Goal: Transaction & Acquisition: Purchase product/service

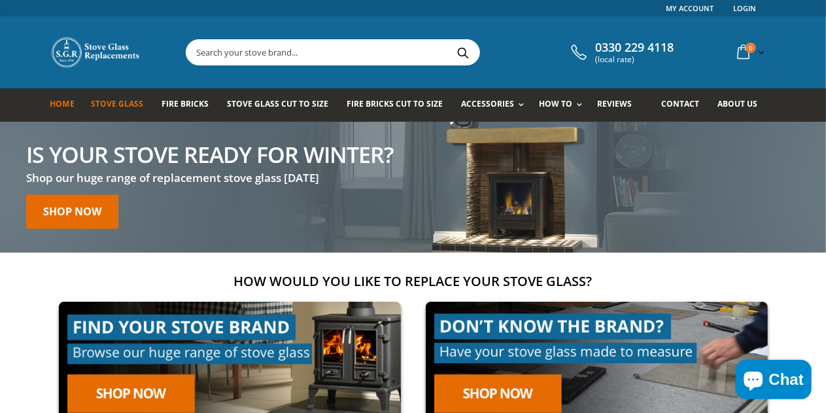
click at [94, 99] on span "Stove Glass" at bounding box center [117, 103] width 52 height 11
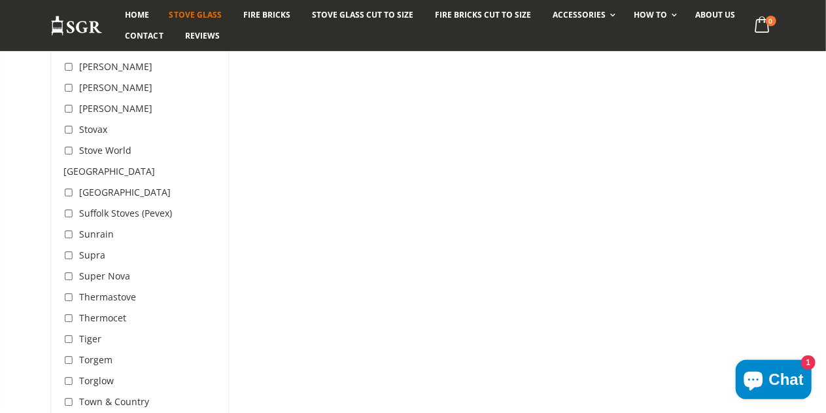
scroll to position [3794, 0]
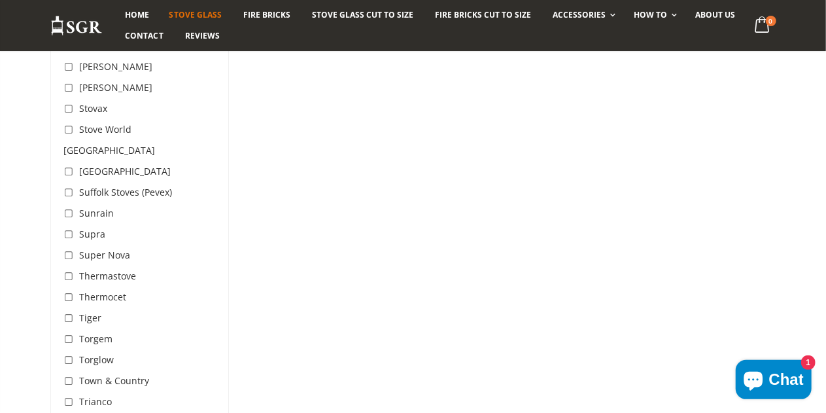
click at [64, 103] on input "checkbox" at bounding box center [70, 109] width 13 height 13
checkbox input "true"
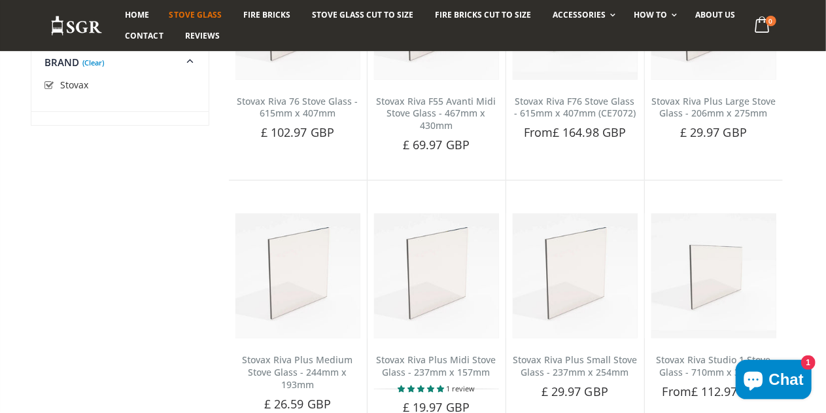
scroll to position [3255, 0]
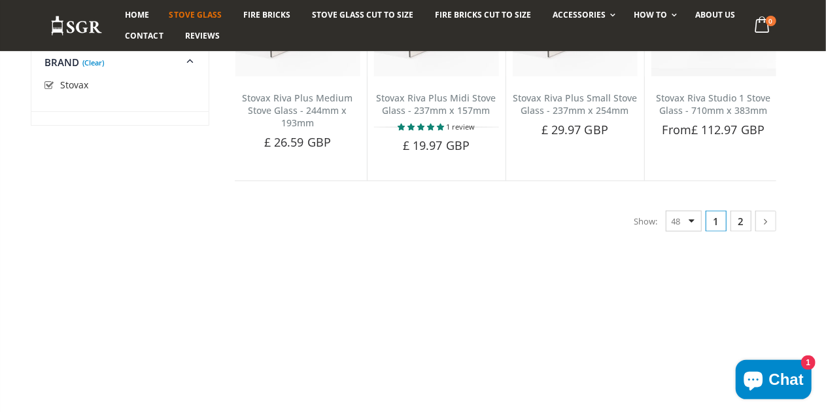
click at [752, 232] on link "2" at bounding box center [741, 221] width 21 height 21
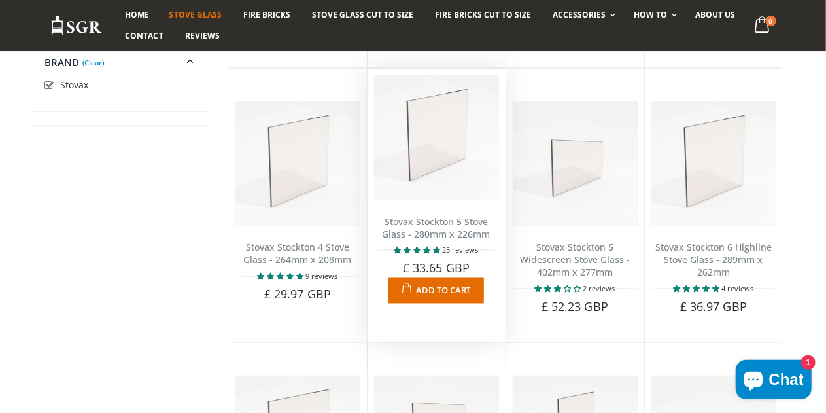
scroll to position [966, 0]
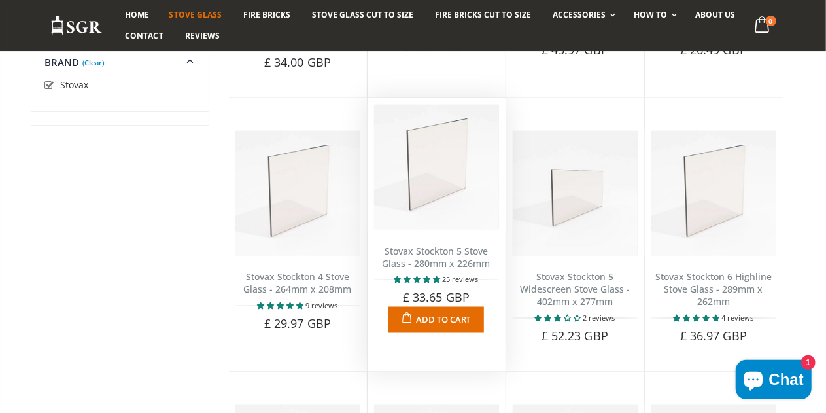
click at [433, 145] on img at bounding box center [436, 167] width 125 height 125
